Goal: Task Accomplishment & Management: Complete application form

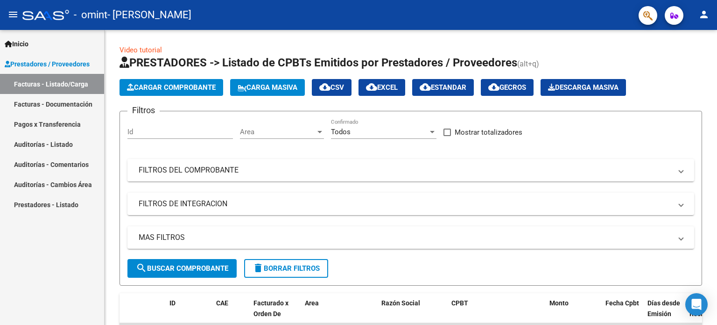
scroll to position [256, 0]
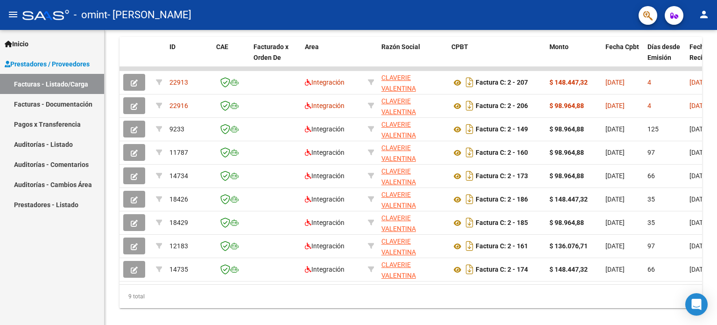
click at [60, 123] on link "Pagos x Transferencia" at bounding box center [52, 124] width 104 height 20
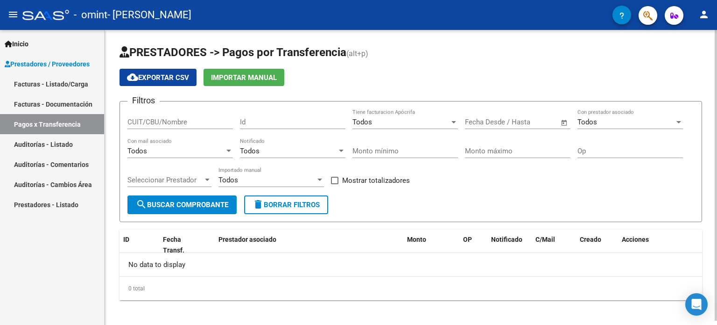
scroll to position [4, 0]
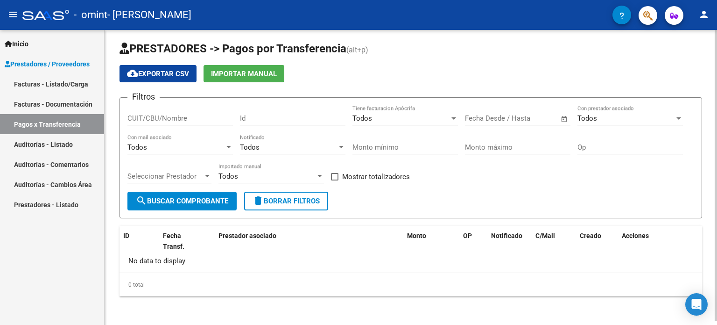
click at [712, 163] on div "PRESTADORES -> Pagos por Transferencia (alt+p) cloud_download Exportar CSV Impo…" at bounding box center [412, 176] width 615 height 300
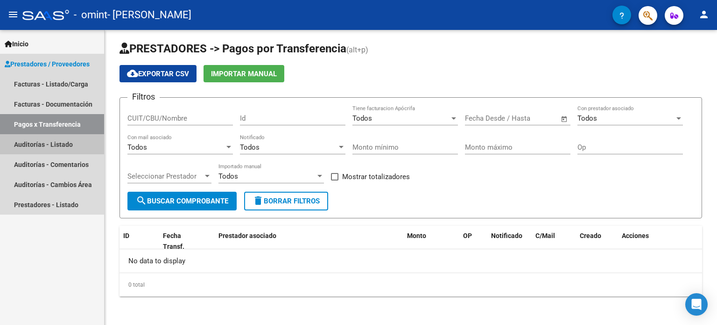
click at [61, 134] on link "Auditorías - Listado" at bounding box center [52, 144] width 104 height 20
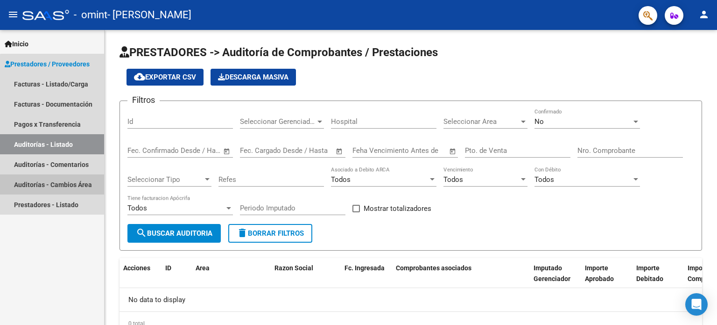
click at [56, 175] on link "Auditorías - Cambios Área" at bounding box center [52, 184] width 104 height 20
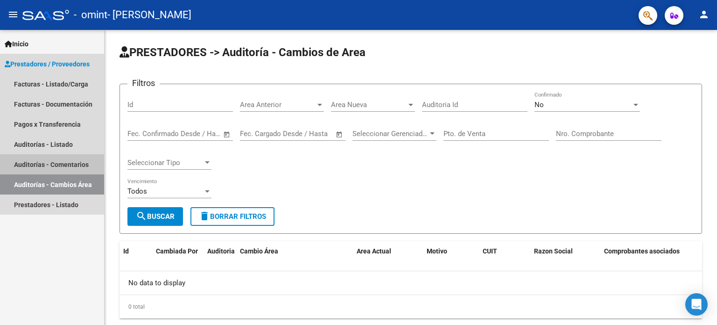
click at [57, 163] on link "Auditorías - Comentarios" at bounding box center [52, 164] width 104 height 20
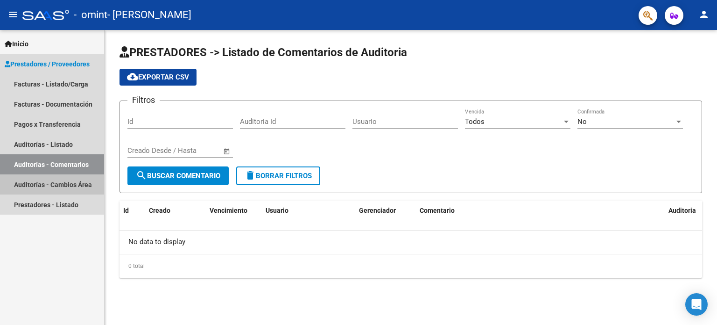
click at [57, 193] on link "Auditorías - Cambios Área" at bounding box center [52, 184] width 104 height 20
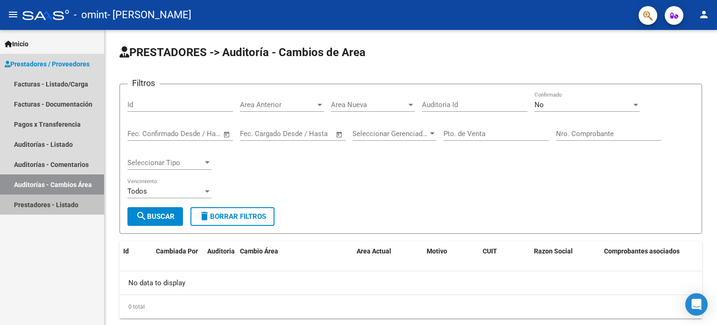
click at [61, 210] on link "Prestadores - Listado" at bounding box center [52, 204] width 104 height 20
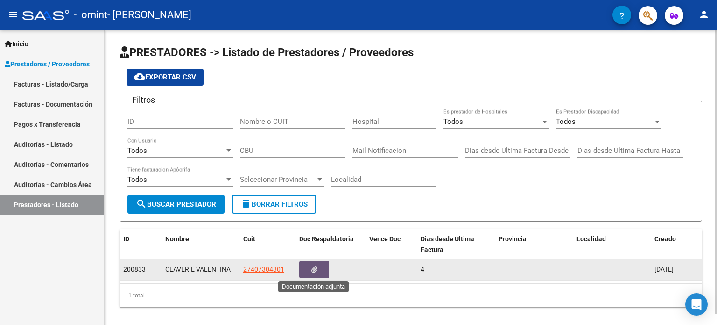
click at [313, 270] on icon "button" at bounding box center [314, 269] width 6 height 7
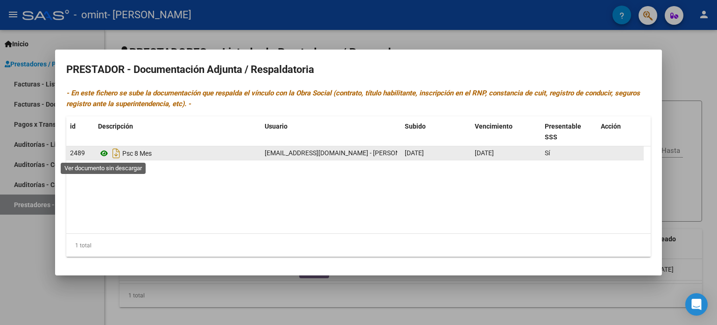
click at [103, 155] on icon at bounding box center [104, 153] width 12 height 11
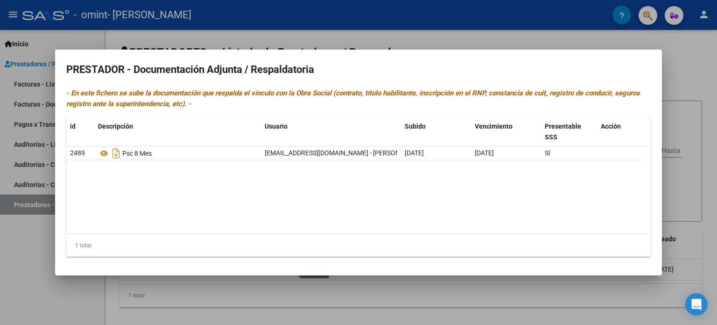
click at [35, 291] on div at bounding box center [358, 162] width 717 height 325
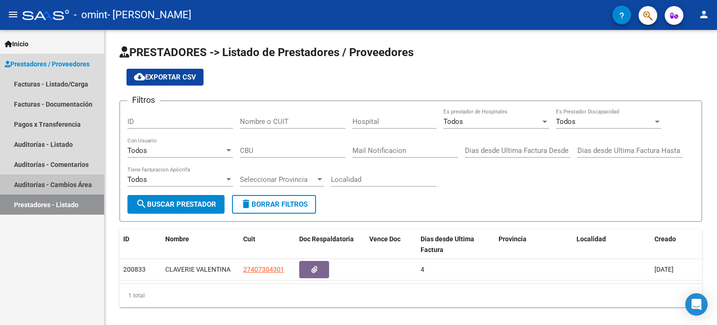
click at [63, 190] on link "Auditorías - Cambios Área" at bounding box center [52, 184] width 104 height 20
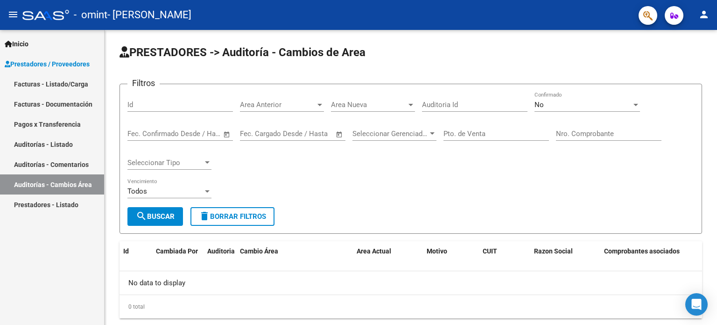
click at [68, 160] on link "Auditorías - Comentarios" at bounding box center [52, 164] width 104 height 20
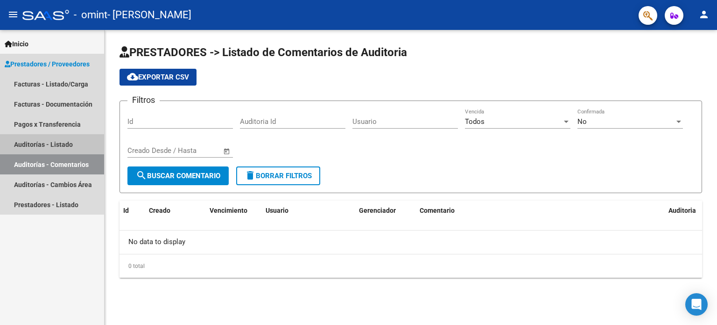
click at [68, 141] on link "Auditorías - Listado" at bounding box center [52, 144] width 104 height 20
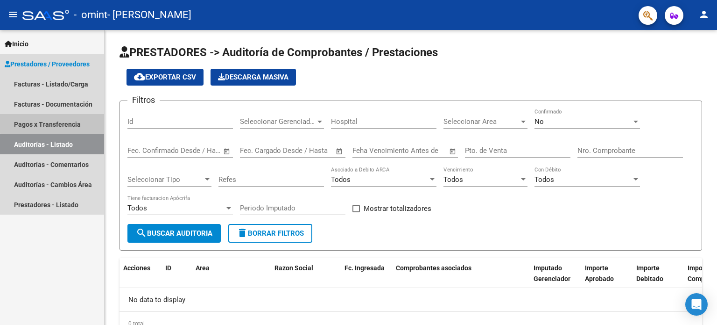
click at [73, 121] on link "Pagos x Transferencia" at bounding box center [52, 124] width 104 height 20
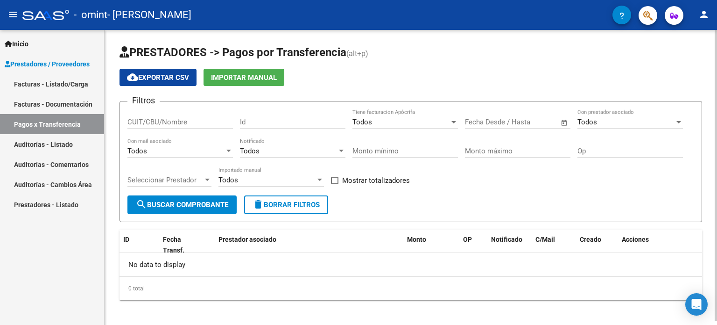
scroll to position [4, 0]
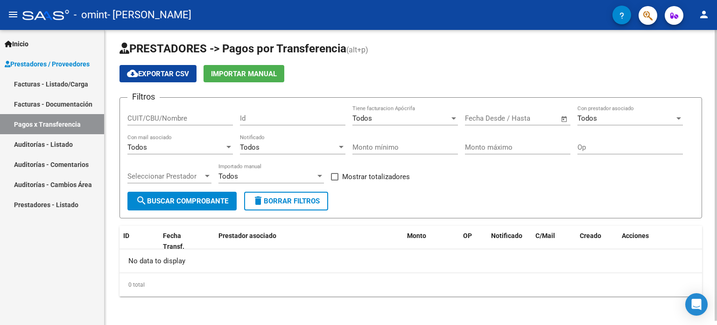
click at [714, 112] on div "PRESTADORES -> Pagos por Transferencia (alt+p) cloud_download Exportar CSV Impo…" at bounding box center [412, 176] width 615 height 300
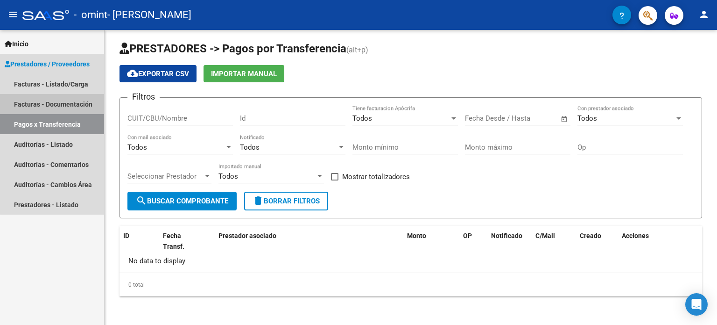
click at [57, 108] on link "Facturas - Documentación" at bounding box center [52, 104] width 104 height 20
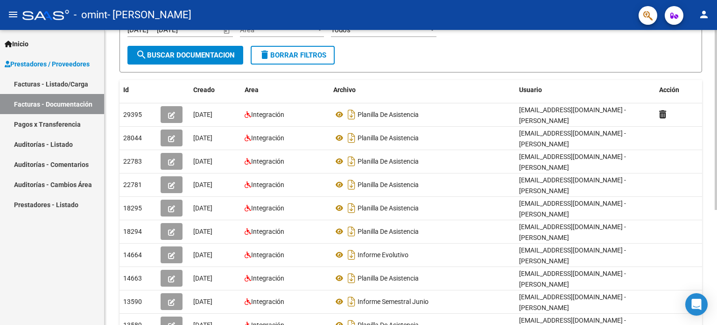
scroll to position [187, 0]
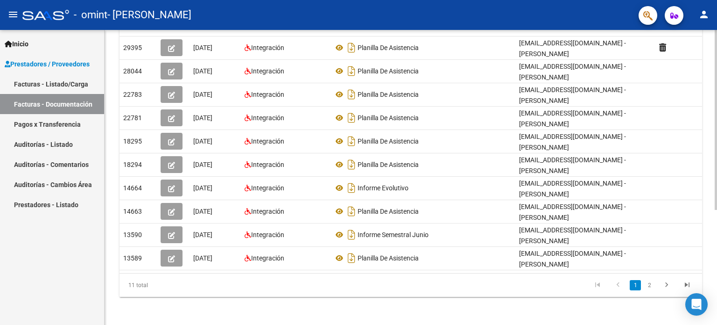
click at [712, 197] on div "PRESTADORES -> Comprobantes - Documentación Respaldatoria cloud_download Export…" at bounding box center [412, 85] width 615 height 484
click at [647, 284] on link "2" at bounding box center [649, 285] width 11 height 10
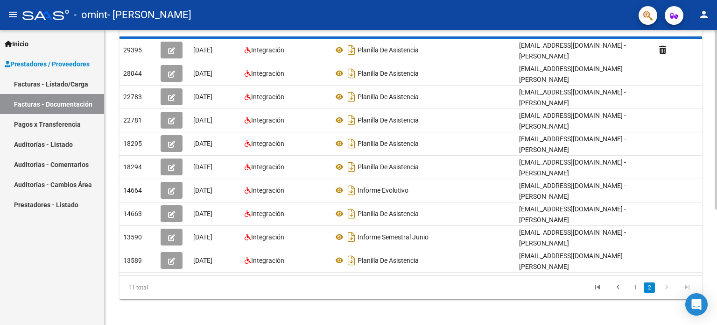
scroll to position [0, 0]
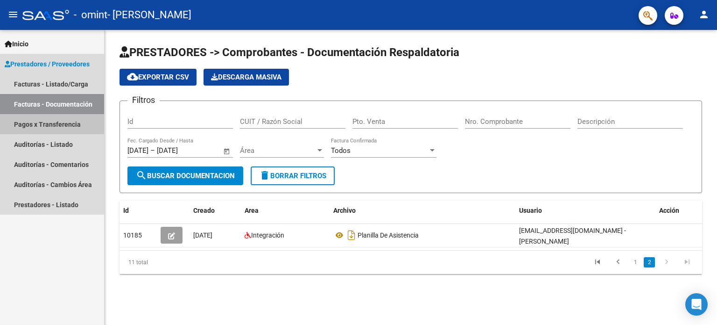
click at [78, 126] on link "Pagos x Transferencia" at bounding box center [52, 124] width 104 height 20
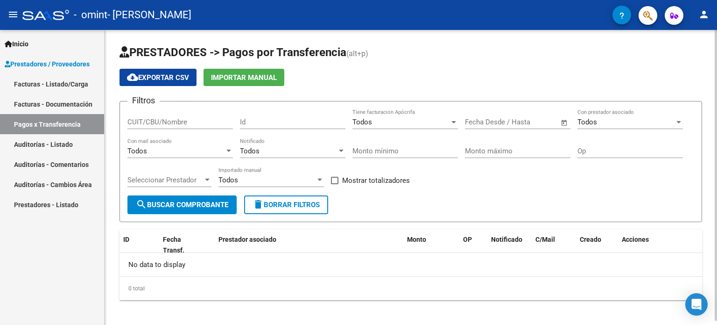
scroll to position [4, 0]
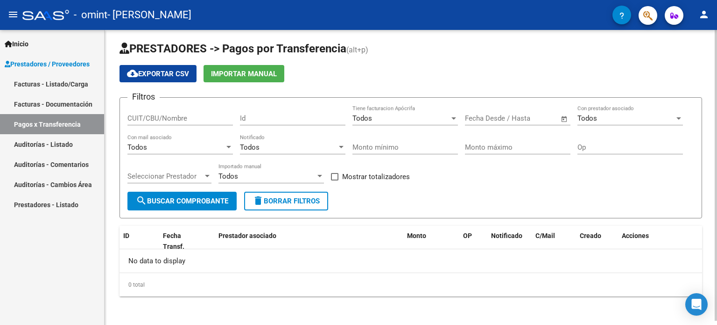
click at [717, 127] on div at bounding box center [716, 178] width 2 height 290
click at [210, 172] on div at bounding box center [207, 175] width 8 height 7
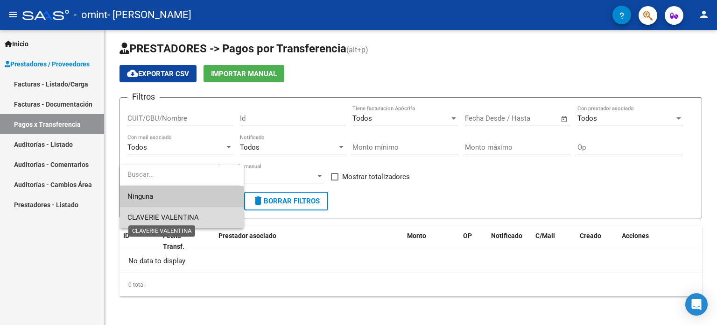
click at [184, 220] on span "CLAVERIE VALENTINA" at bounding box center [162, 217] width 71 height 8
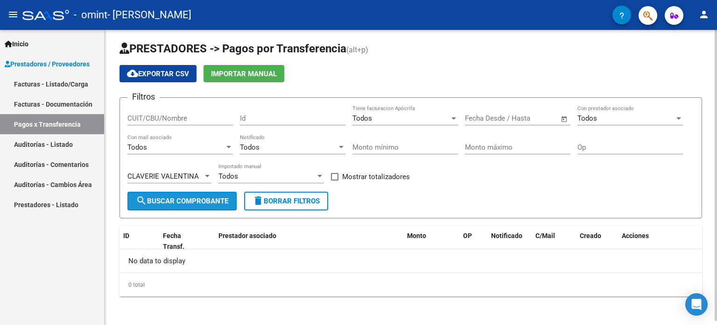
click at [181, 203] on span "search Buscar Comprobante" at bounding box center [182, 201] width 92 height 8
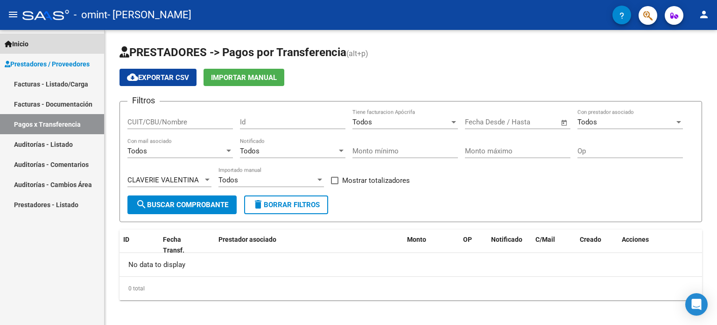
click at [28, 45] on span "Inicio" at bounding box center [17, 44] width 24 height 10
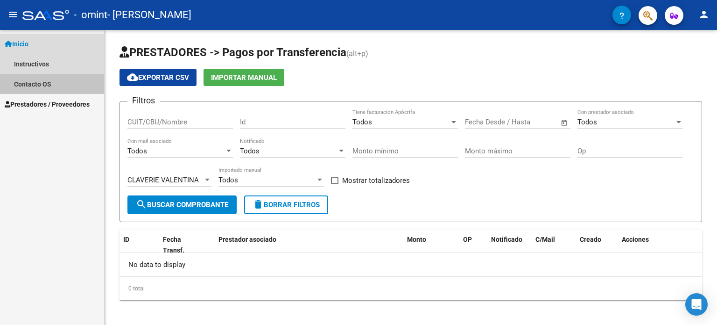
click at [46, 83] on link "Contacto OS" at bounding box center [52, 84] width 104 height 20
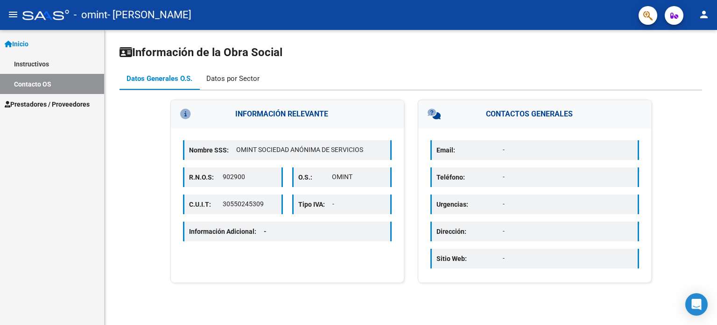
click at [218, 73] on div "Datos por Sector" at bounding box center [232, 78] width 53 height 10
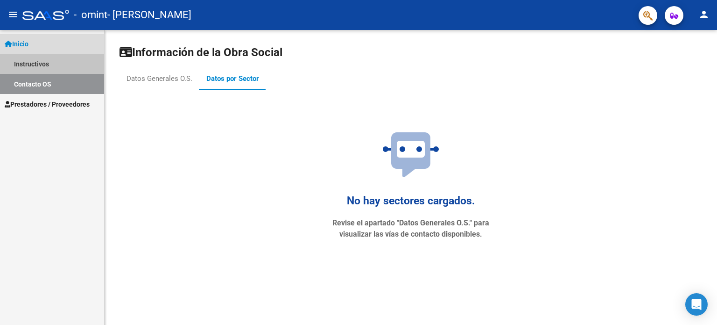
click at [37, 64] on link "Instructivos" at bounding box center [52, 64] width 104 height 20
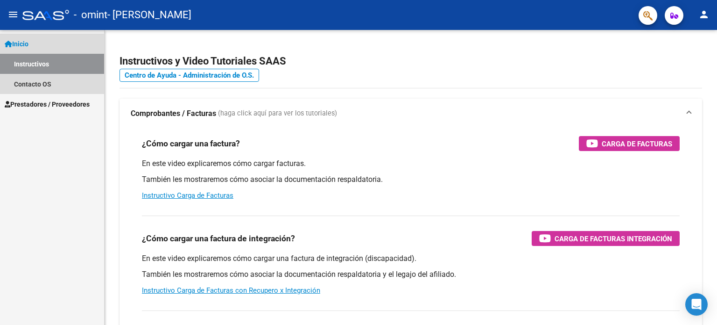
click at [45, 49] on link "Inicio" at bounding box center [52, 44] width 104 height 20
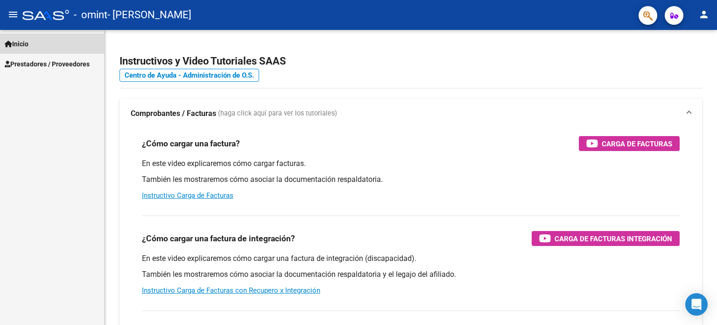
click at [45, 49] on link "Inicio" at bounding box center [52, 44] width 104 height 20
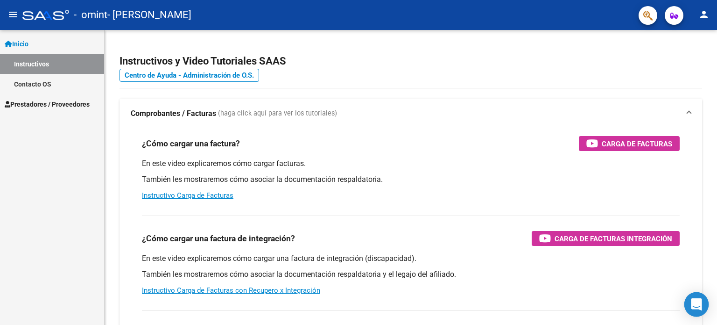
click at [700, 300] on icon "Open Intercom Messenger" at bounding box center [696, 304] width 11 height 12
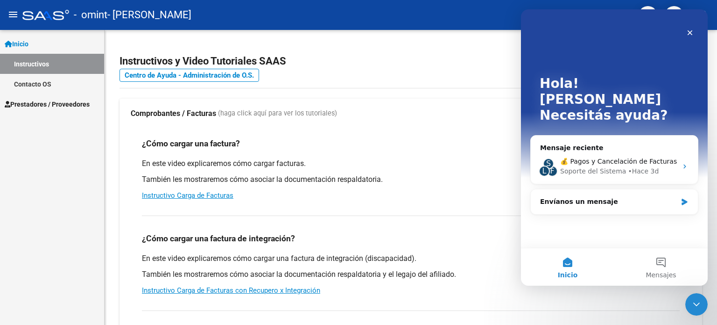
click at [601, 197] on div "Envíanos un mensaje" at bounding box center [608, 202] width 137 height 10
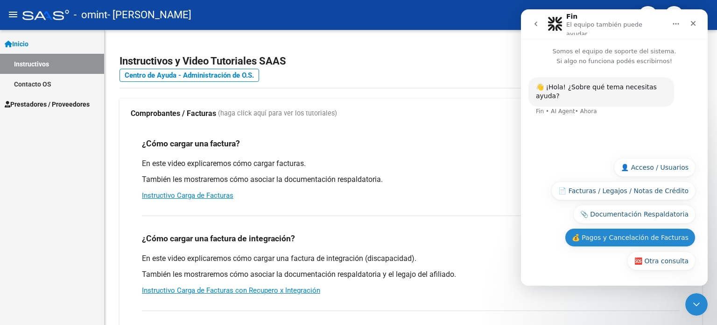
click at [644, 237] on button "💰 Pagos y Cancelación de Facturas" at bounding box center [630, 237] width 131 height 19
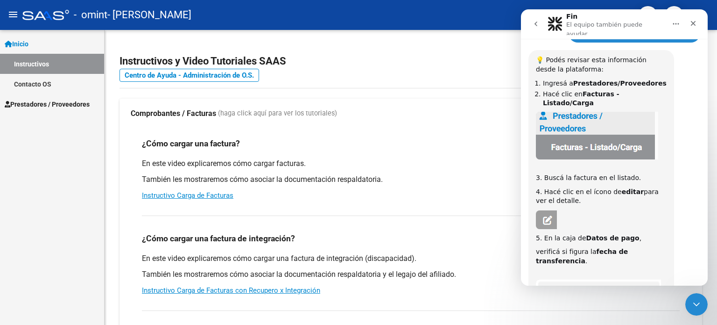
scroll to position [90, 0]
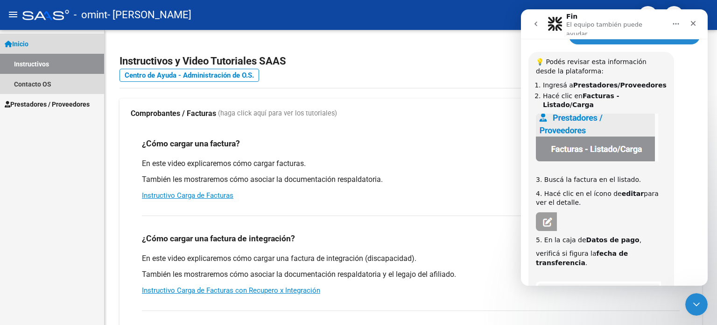
click at [38, 43] on link "Inicio" at bounding box center [52, 44] width 104 height 20
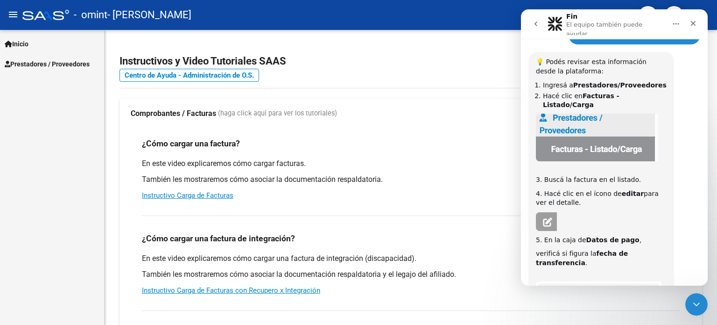
click at [28, 40] on span "Inicio" at bounding box center [17, 44] width 24 height 10
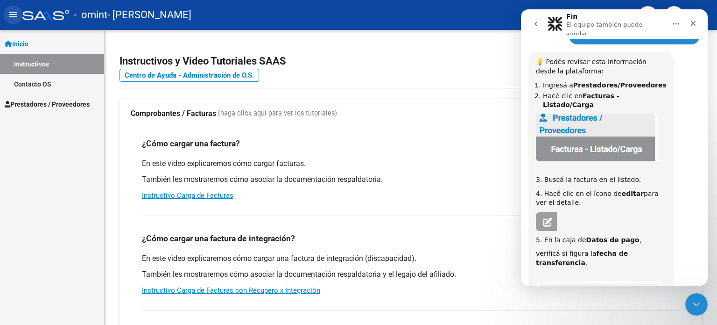
click at [11, 13] on mat-icon "menu" at bounding box center [12, 14] width 11 height 11
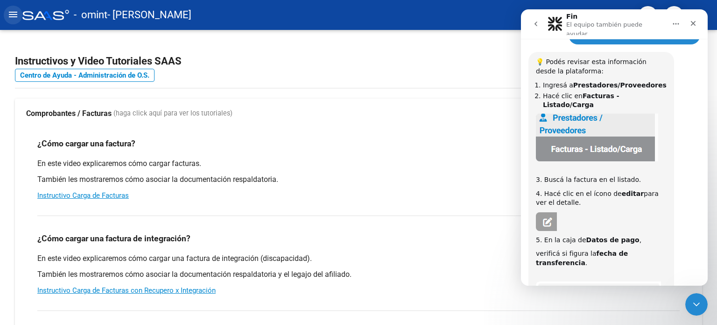
click at [12, 20] on mat-icon "menu" at bounding box center [12, 14] width 11 height 11
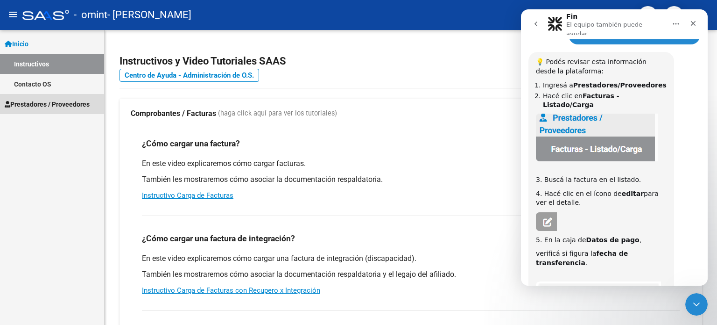
click at [17, 107] on span "Prestadores / Proveedores" at bounding box center [47, 104] width 85 height 10
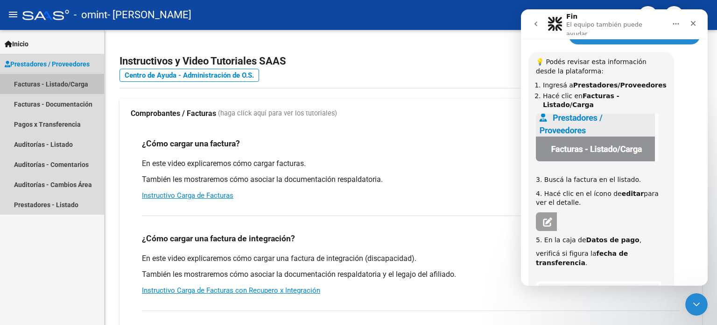
click at [39, 87] on link "Facturas - Listado/Carga" at bounding box center [52, 84] width 104 height 20
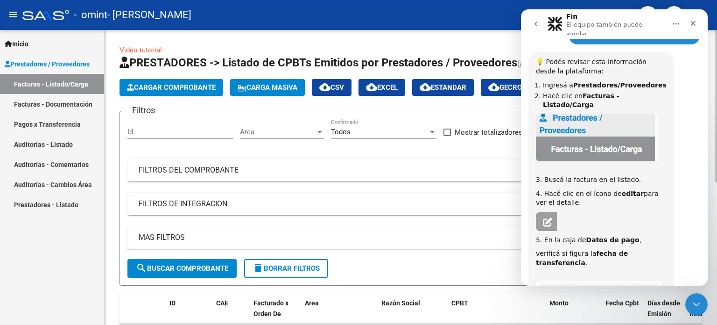
click at [394, 254] on div "MAS FILTROS Todos Con Doc. Respaldatoria Todos Con Trazabilidad Todos Asociado …" at bounding box center [410, 242] width 567 height 33
click at [692, 21] on icon "Cerrar" at bounding box center [693, 23] width 7 height 7
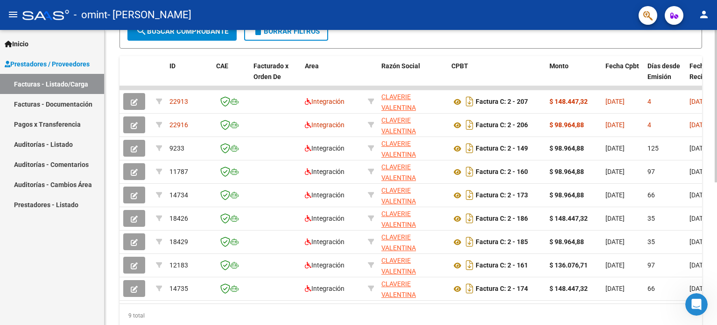
scroll to position [275, 0]
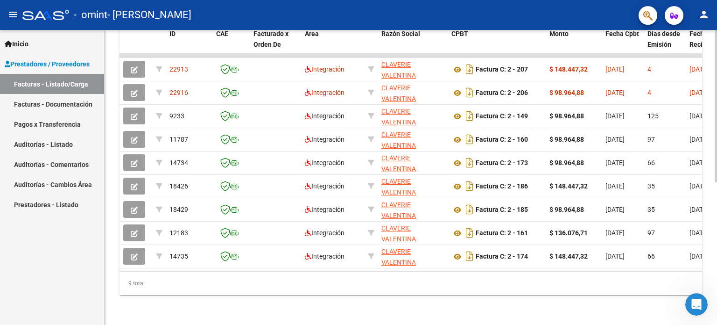
click at [708, 245] on div "Video tutorial PRESTADORES -> Listado de CPBTs Emitidos por Prestadores / Prove…" at bounding box center [412, 43] width 615 height 564
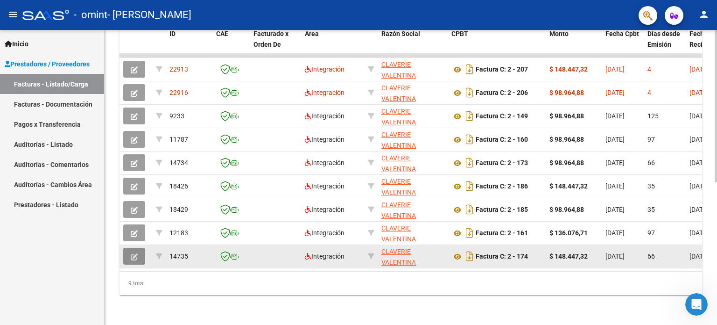
click at [133, 253] on icon "button" at bounding box center [134, 256] width 7 height 7
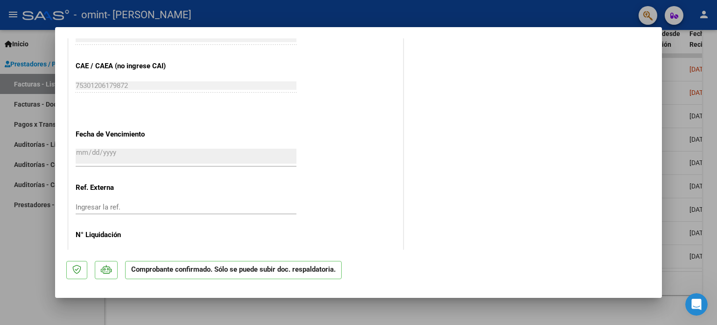
scroll to position [663, 0]
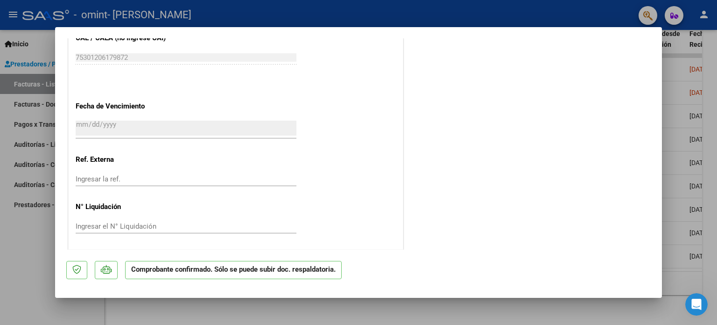
click at [0, 248] on div at bounding box center [358, 162] width 717 height 325
type input "$ 0,00"
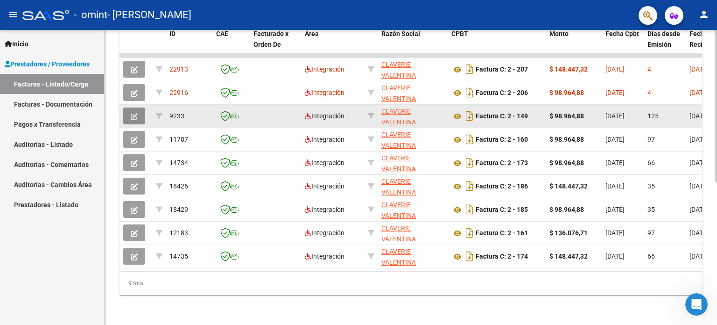
click at [133, 113] on icon "button" at bounding box center [134, 116] width 7 height 7
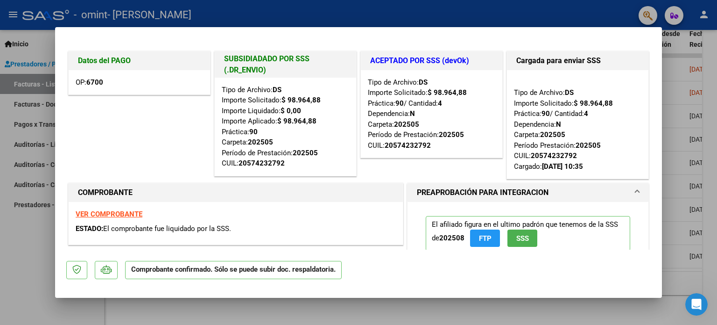
click at [95, 82] on strong "6700" at bounding box center [94, 82] width 17 height 8
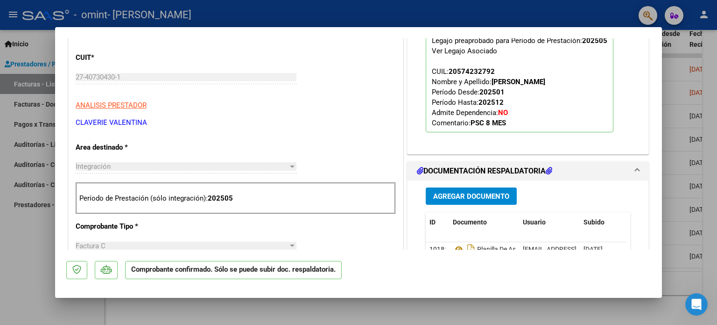
scroll to position [0, 0]
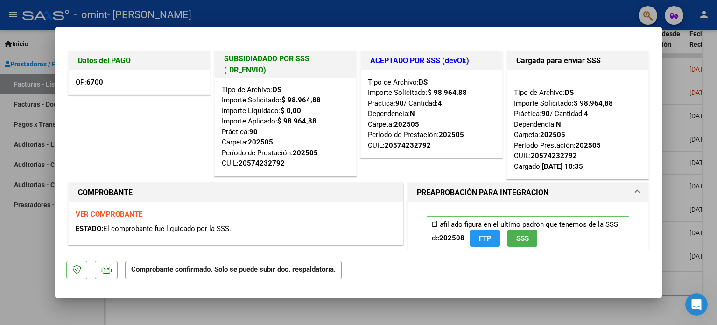
click at [39, 267] on div at bounding box center [358, 162] width 717 height 325
type input "$ 0,00"
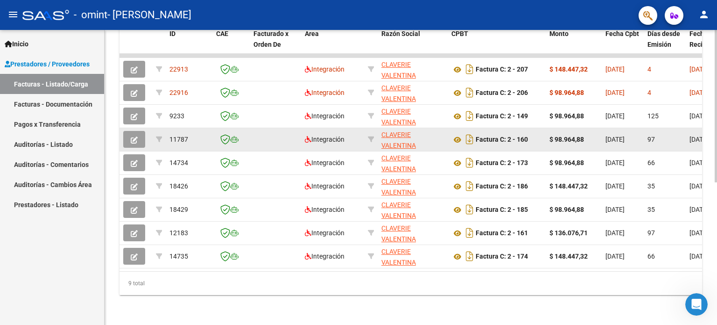
click at [136, 136] on icon "button" at bounding box center [134, 139] width 7 height 7
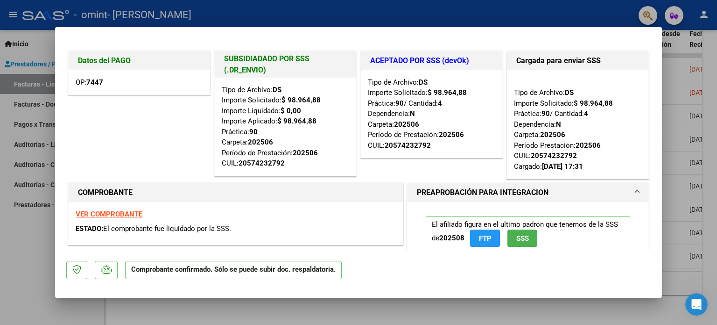
click at [36, 250] on div at bounding box center [358, 162] width 717 height 325
type input "$ 0,00"
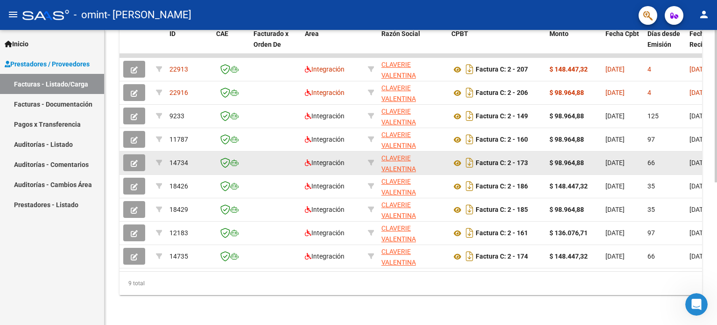
click at [125, 161] on button "button" at bounding box center [134, 162] width 22 height 17
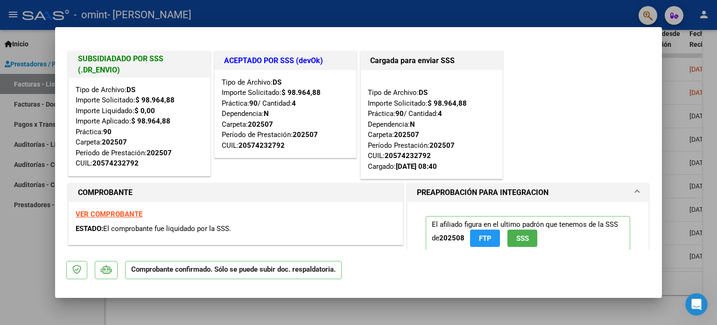
click at [62, 237] on mat-dialog-content "SUBSIDIADADO POR SSS (.DR_ENVIO) Tipo de Archivo: DS Importe Solicitado: $ 98.9…" at bounding box center [358, 143] width 607 height 211
click at [25, 238] on div at bounding box center [358, 162] width 717 height 325
type input "$ 0,00"
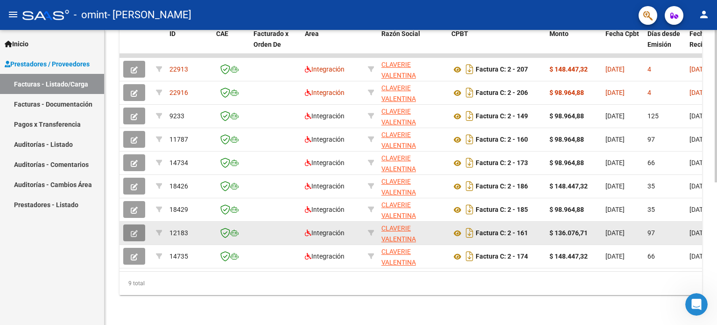
click at [134, 230] on icon "button" at bounding box center [134, 233] width 7 height 7
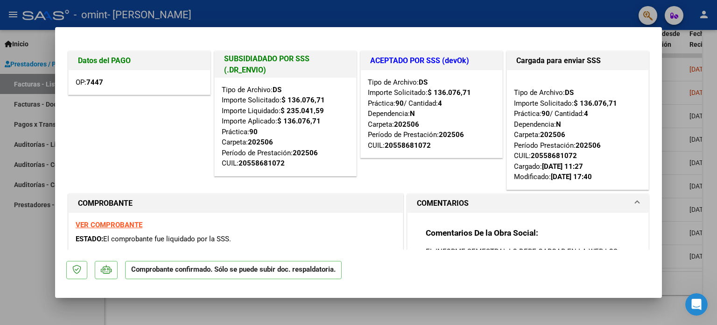
click at [20, 268] on div at bounding box center [358, 162] width 717 height 325
type input "$ 0,00"
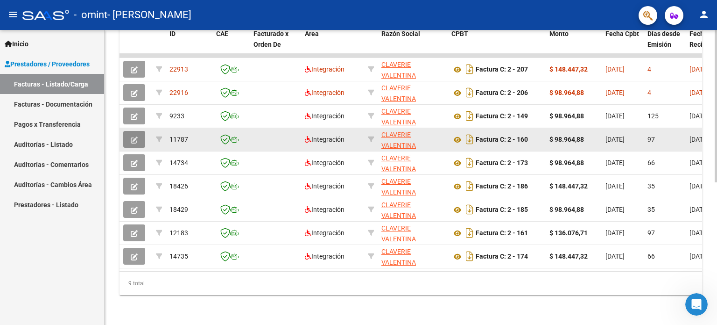
click at [127, 131] on button "button" at bounding box center [134, 139] width 22 height 17
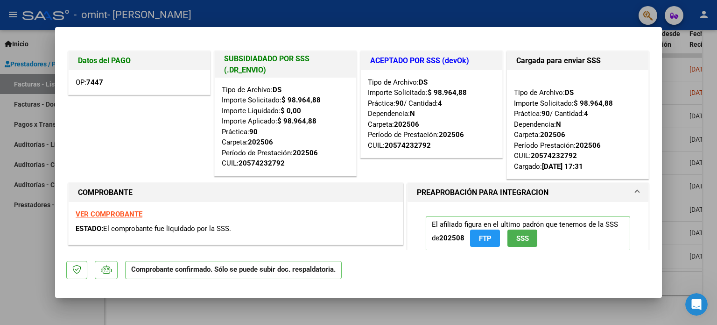
click at [10, 255] on div at bounding box center [358, 162] width 717 height 325
type input "$ 0,00"
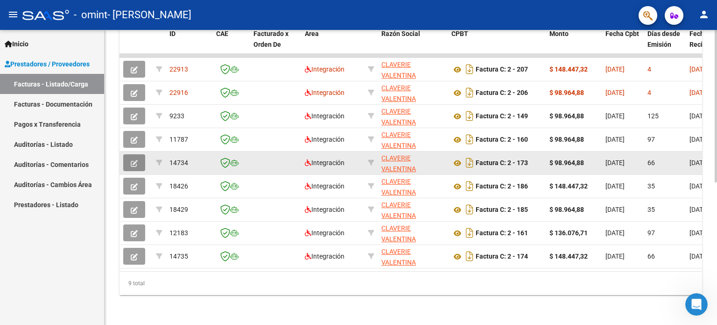
click at [140, 154] on button "button" at bounding box center [134, 162] width 22 height 17
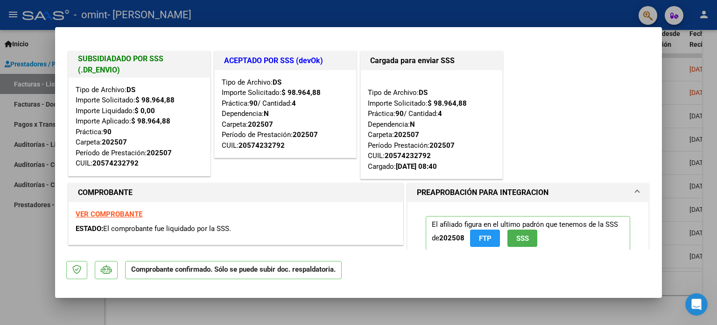
click at [20, 265] on div at bounding box center [358, 162] width 717 height 325
type input "$ 0,00"
